Goal: Task Accomplishment & Management: Complete application form

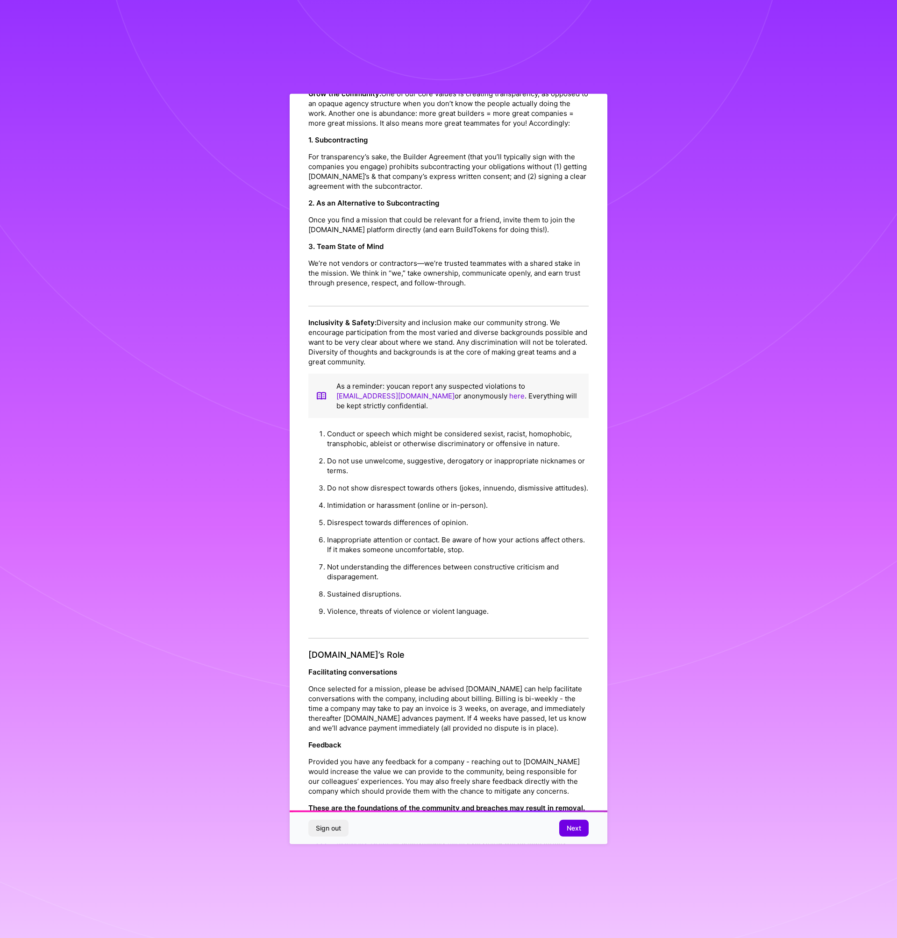
scroll to position [104, 0]
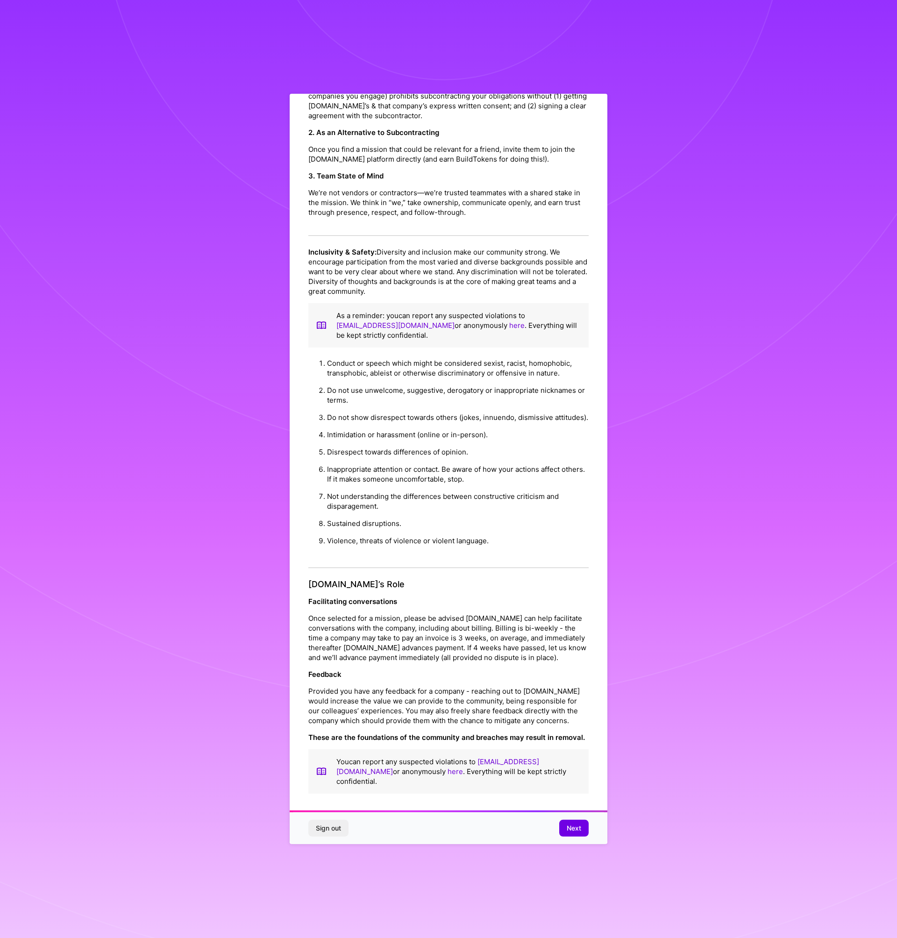
drag, startPoint x: 320, startPoint y: 631, endPoint x: 391, endPoint y: 631, distance: 71.5
click at [391, 631] on p "Once selected for a mission, please be advised [DOMAIN_NAME] can help facilitat…" at bounding box center [448, 637] width 280 height 49
drag, startPoint x: 391, startPoint y: 631, endPoint x: 566, endPoint y: 661, distance: 177.2
click at [566, 661] on p "Once selected for a mission, please be advised [DOMAIN_NAME] can help facilitat…" at bounding box center [448, 637] width 280 height 49
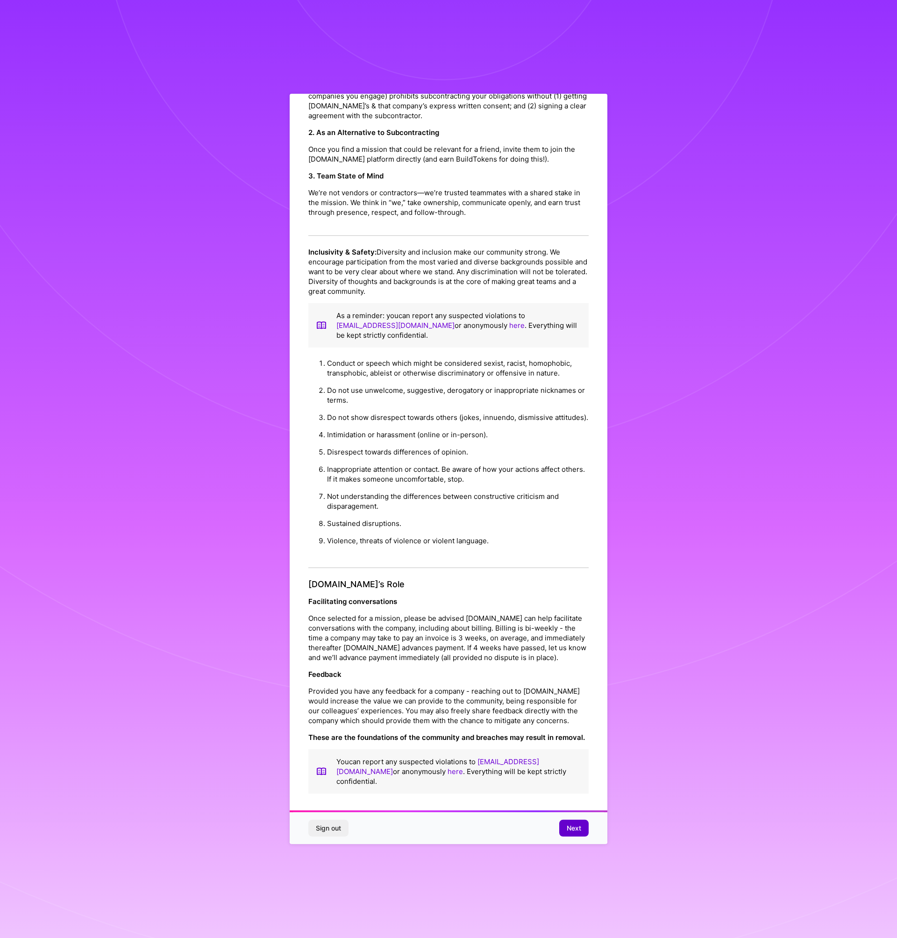
click at [580, 832] on span "Next" at bounding box center [574, 827] width 14 height 9
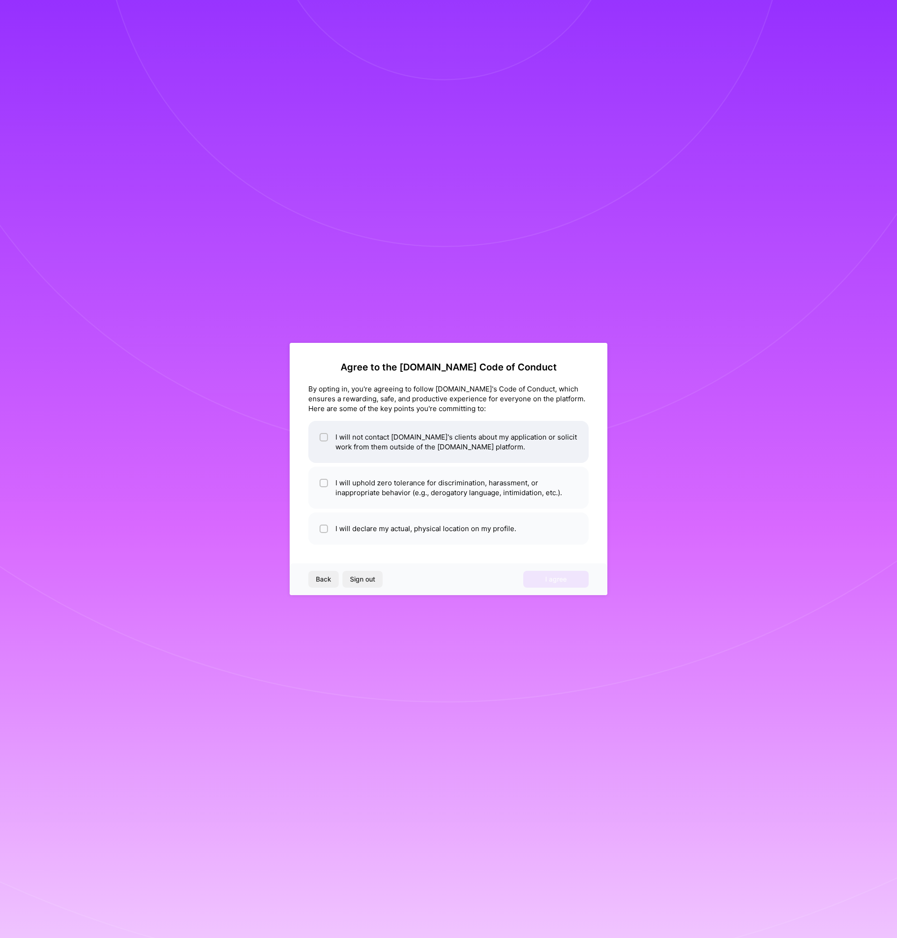
click at [399, 451] on li "I will not contact [DOMAIN_NAME]'s clients about my application or solicit work…" at bounding box center [448, 442] width 280 height 42
checkbox input "true"
click at [393, 497] on li "I will uphold zero tolerance for discrimination, harassment, or inappropriate b…" at bounding box center [448, 488] width 280 height 42
checkbox input "true"
click at [408, 531] on li "I will declare my actual, physical location on my profile." at bounding box center [448, 528] width 280 height 32
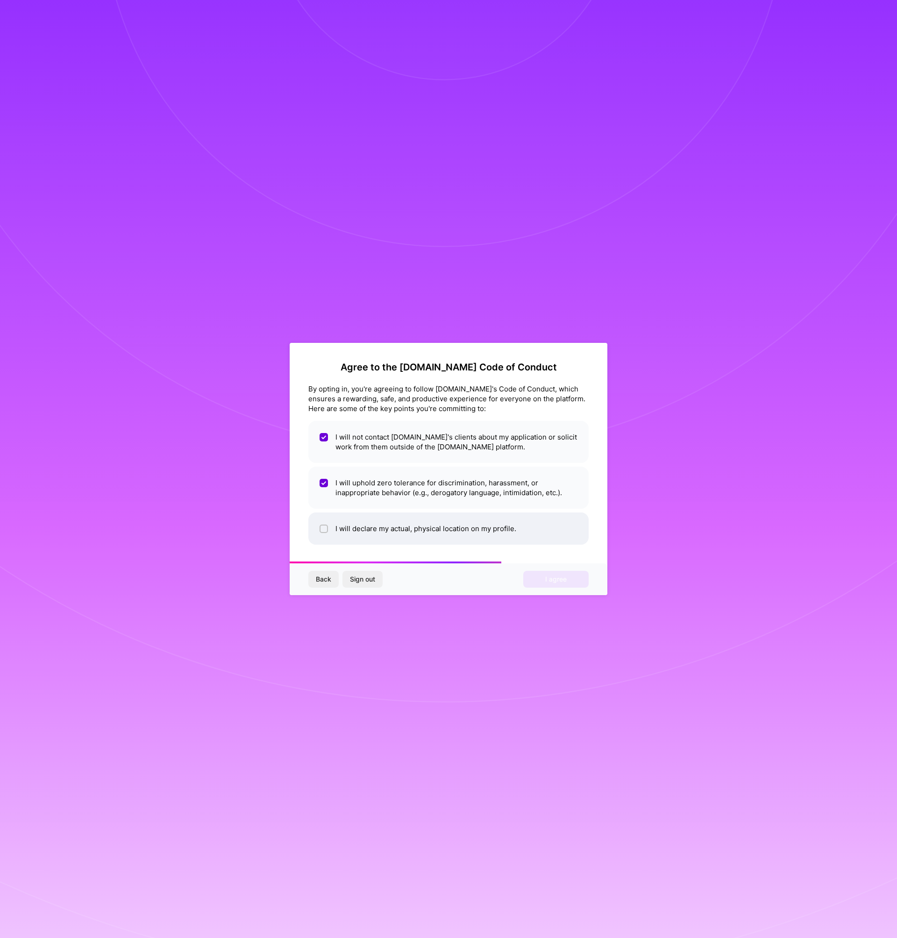
checkbox input "true"
click at [563, 584] on button "I agree" at bounding box center [555, 579] width 65 height 17
